Goal: Entertainment & Leisure: Browse casually

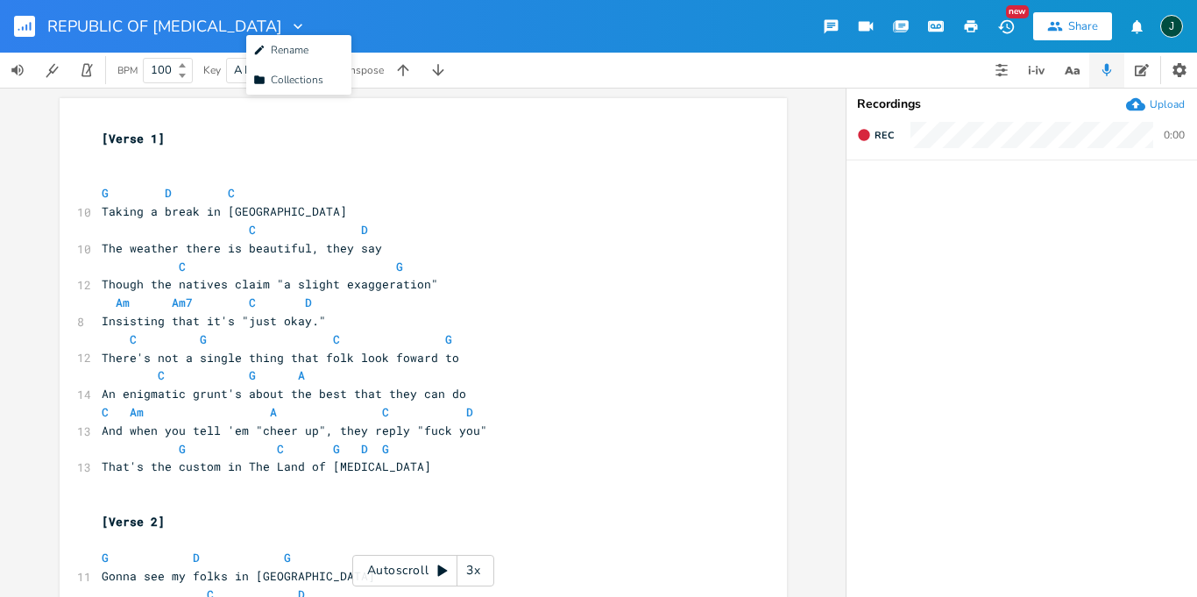
click at [294, 27] on icon "button" at bounding box center [298, 26] width 9 height 5
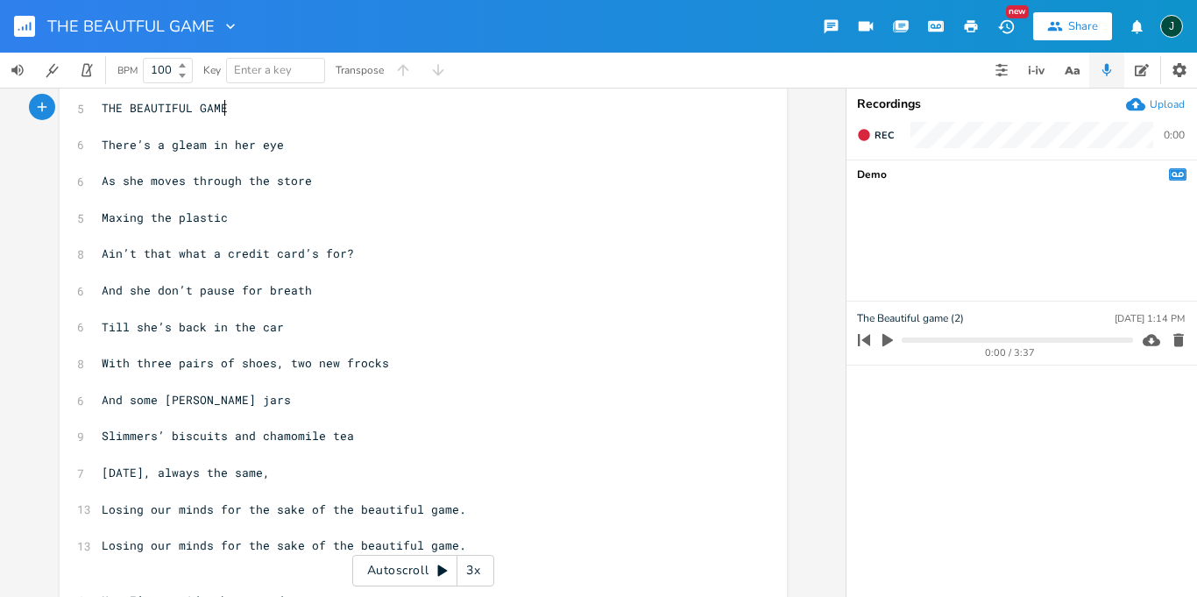
scroll to position [28, 0]
click at [214, 149] on span "There’s a gleam in her eye" at bounding box center [193, 147] width 182 height 16
